Goal: Communication & Community: Share content

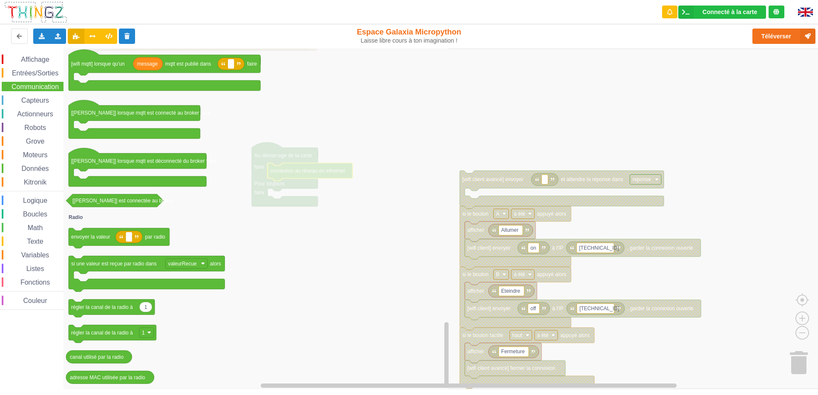
click at [468, 113] on rect "Espace de travail de Blocky" at bounding box center [412, 219] width 824 height 340
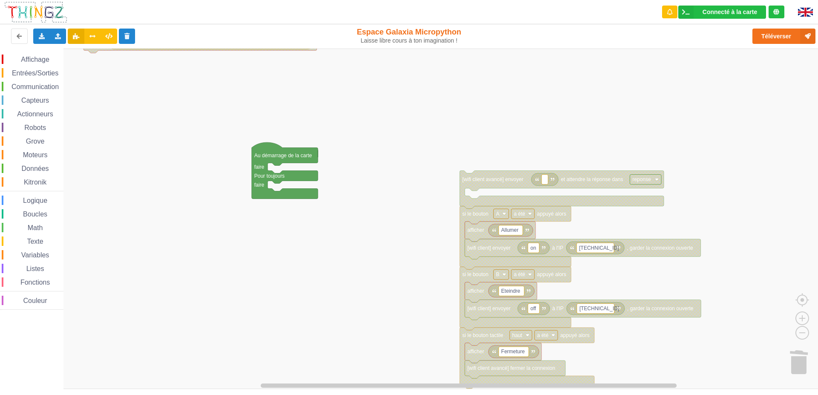
click at [42, 89] on span "Communication" at bounding box center [35, 86] width 50 height 7
click at [292, 186] on div "Affichage Entrées/Sorties Communication Capteurs Actionneurs Robots Grove Moteu…" at bounding box center [412, 219] width 824 height 340
click at [330, 185] on rect "Espace de travail de Blocky" at bounding box center [328, 189] width 6 height 10
type input "Yo!"
click at [45, 57] on span "Affichage" at bounding box center [35, 59] width 31 height 7
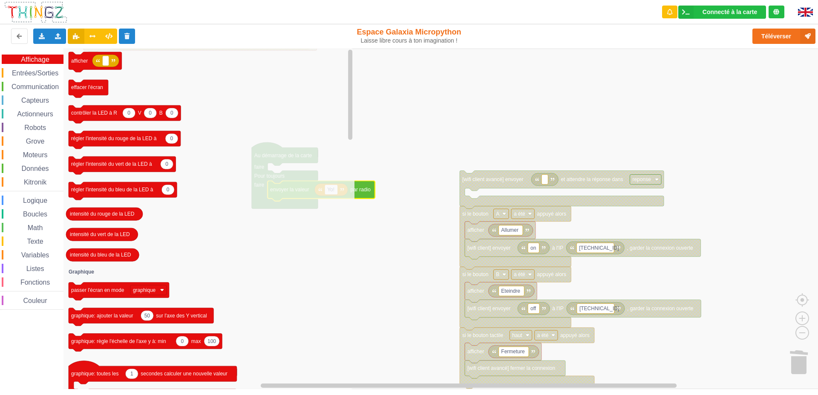
click at [52, 73] on span "Entrées/Sorties" at bounding box center [35, 72] width 49 height 7
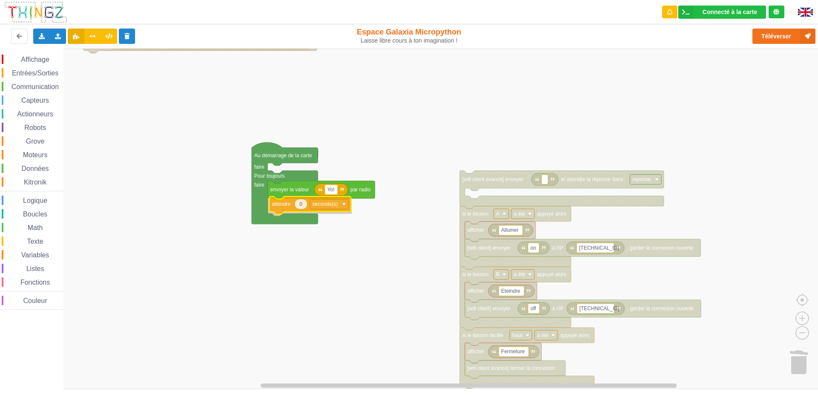
click at [299, 205] on div "Affichage Entrées/Sorties Communication Capteurs Actionneurs Robots Grove Moteu…" at bounding box center [412, 219] width 824 height 340
click at [299, 205] on text "0" at bounding box center [299, 206] width 3 height 6
type input "1"
click at [355, 248] on rect "Espace de travail de Blocky" at bounding box center [412, 219] width 824 height 340
click at [89, 42] on button at bounding box center [92, 36] width 17 height 15
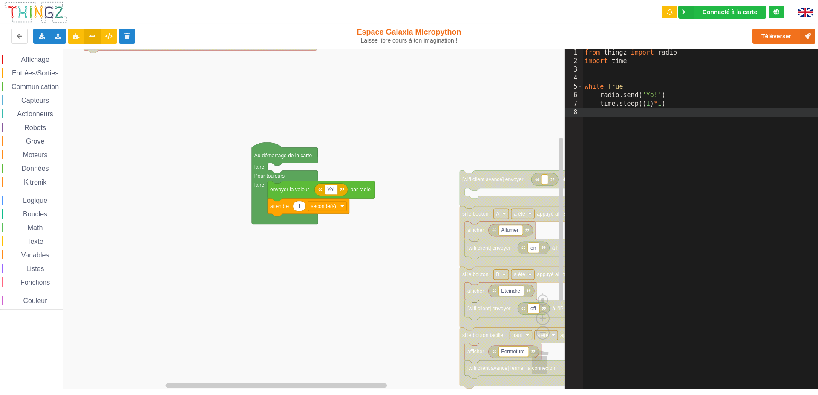
click at [639, 115] on div "from thingz import radio import time while True : radio . send ( 'Yo!' ) time .…" at bounding box center [703, 227] width 241 height 357
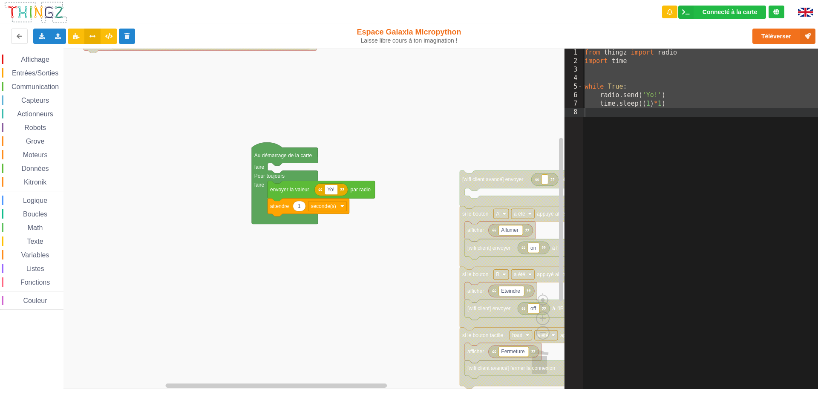
click at [36, 85] on span "Communication" at bounding box center [35, 86] width 50 height 7
click at [371, 190] on div "Affichage Entrées/Sorties Communication Capteurs Actionneurs Robots Grove Moteu…" at bounding box center [282, 219] width 565 height 340
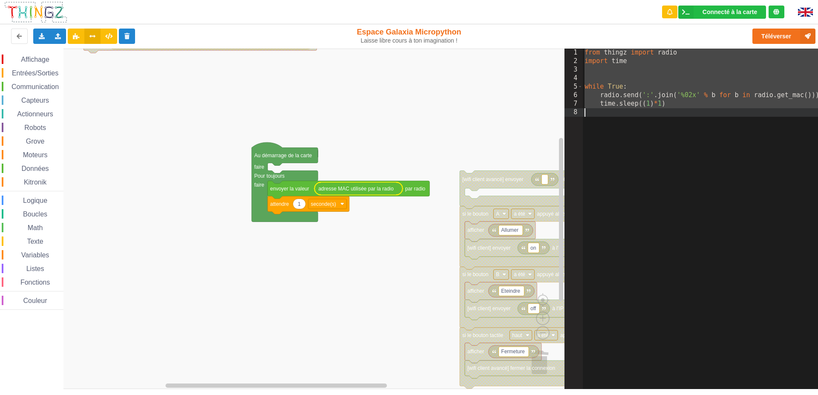
click at [645, 96] on div "from thingz import radio import time while True : radio . send ( ':' . join ( '…" at bounding box center [703, 219] width 241 height 340
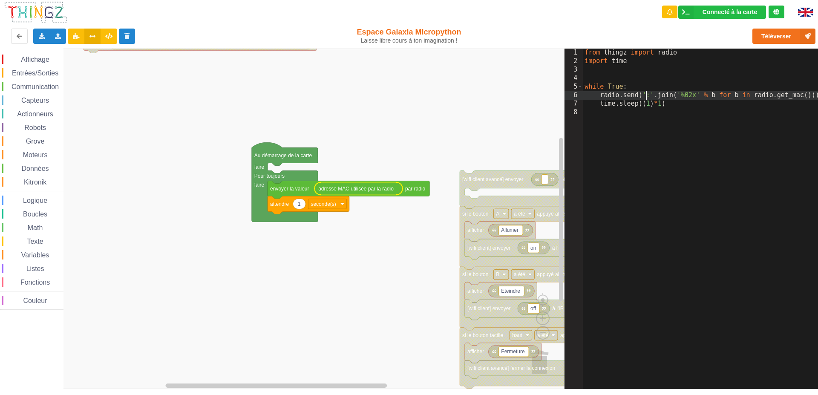
click at [642, 96] on div "from thingz import radio import time while True : radio . send ( ':' . join ( '…" at bounding box center [703, 227] width 241 height 357
